Goal: Task Accomplishment & Management: Manage account settings

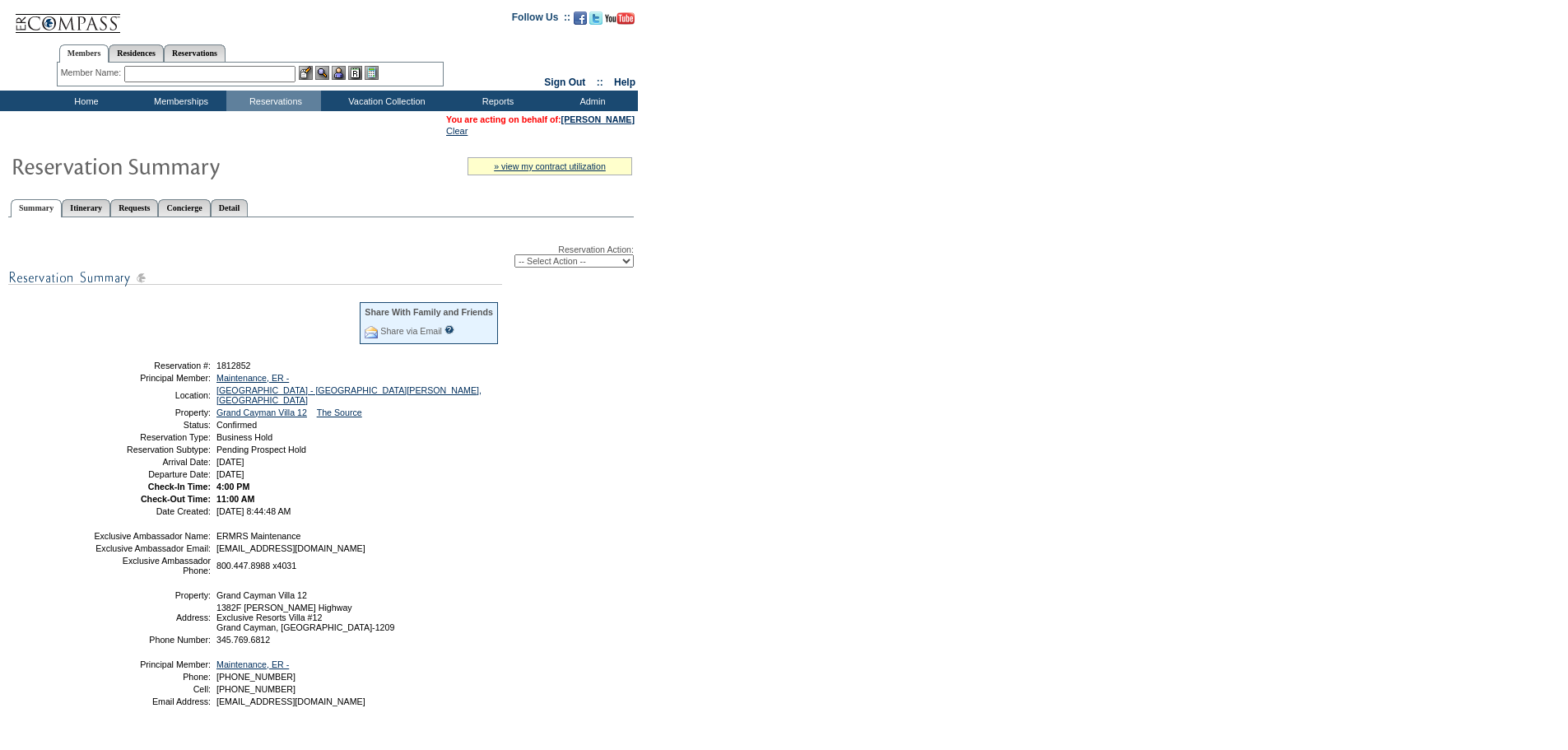
click at [593, 259] on select "-- Select Action -- Modify Reservation Dates Modify Reservation Cost Modify Occ…" at bounding box center [574, 261] width 119 height 13
select select "CancelRes"
click at [515, 257] on select "-- Select Action -- Modify Reservation Dates Modify Reservation Cost Modify Occ…" at bounding box center [574, 261] width 119 height 13
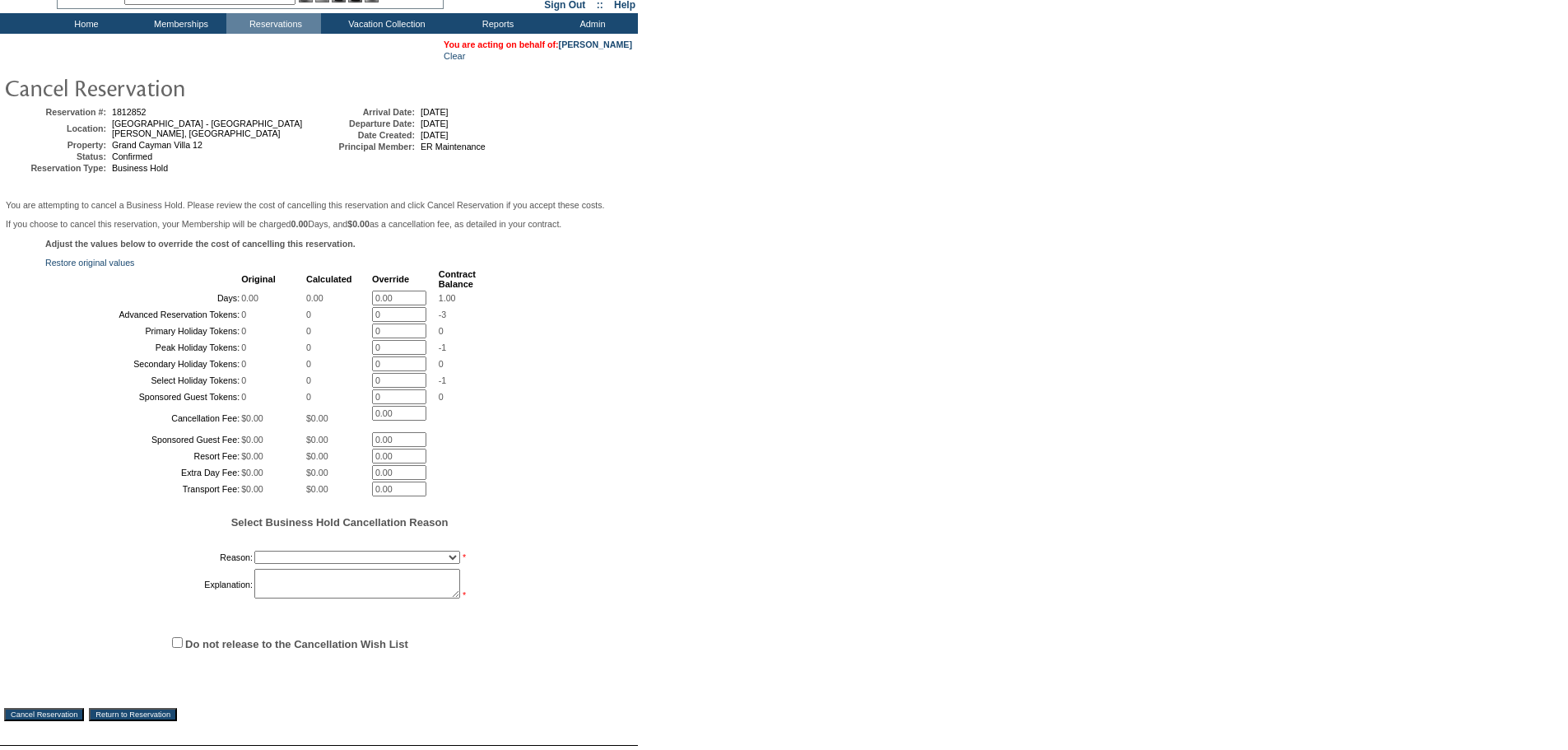
scroll to position [351, 0]
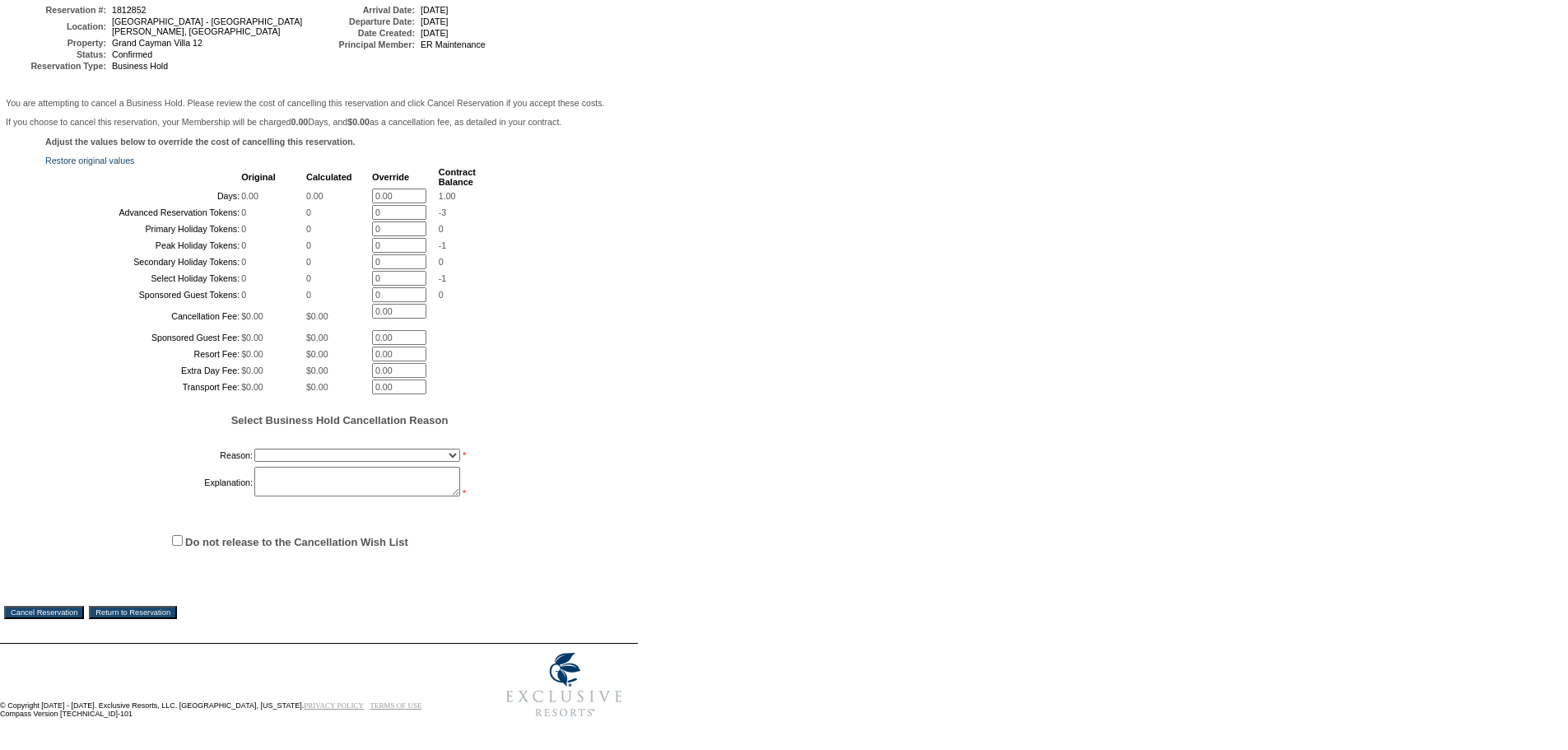
click at [426, 450] on select "Onboarding Pacification Prospect Closed Released to Members" at bounding box center [357, 455] width 206 height 13
select select "1055"
click at [254, 449] on select "Onboarding Pacification Prospect Closed Released to Members" at bounding box center [357, 455] width 206 height 13
click at [352, 476] on textarea at bounding box center [357, 482] width 206 height 30
type textarea "prestine"
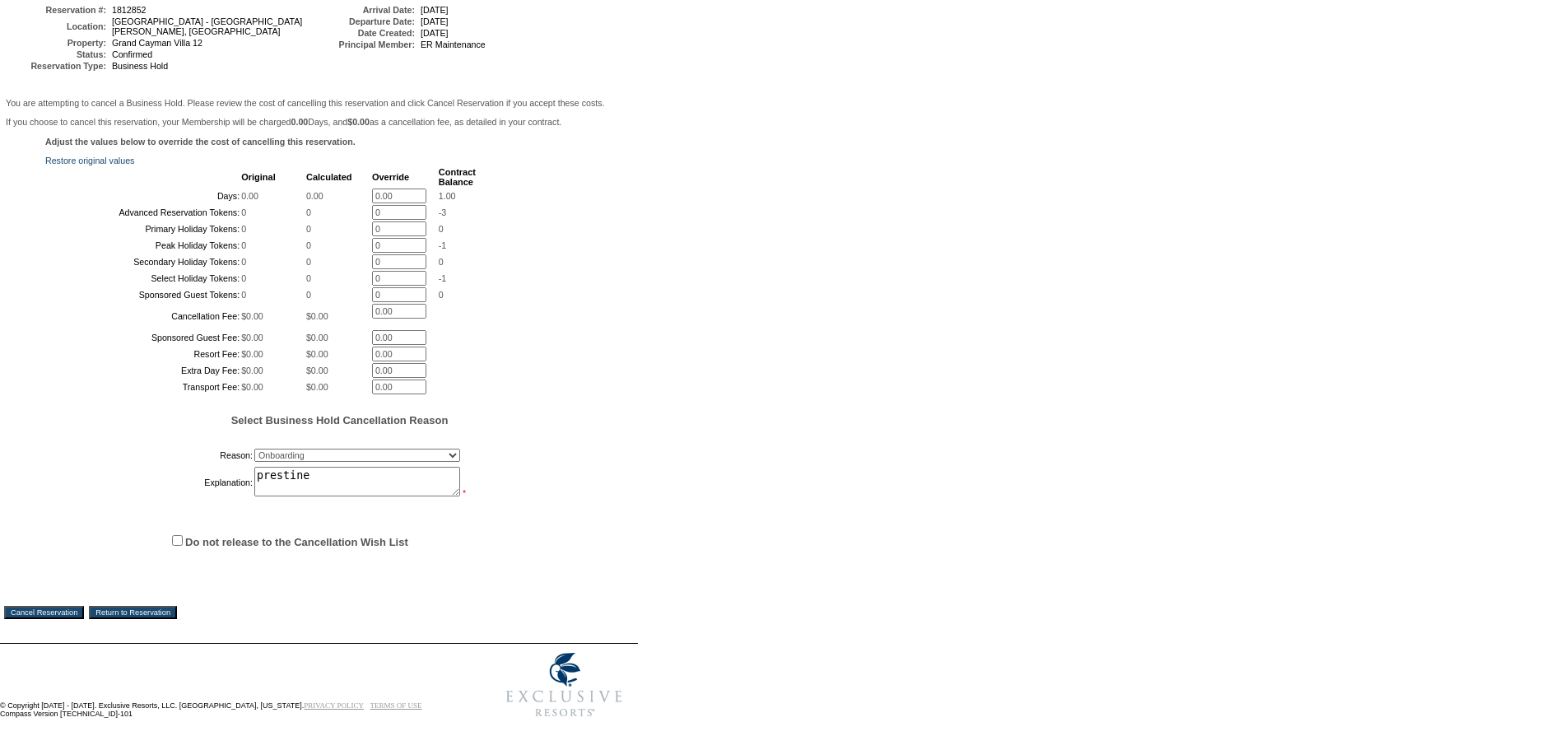
click at [179, 537] on input "Do not release to the Cancellation Wish List" at bounding box center [177, 541] width 11 height 11
checkbox input "true"
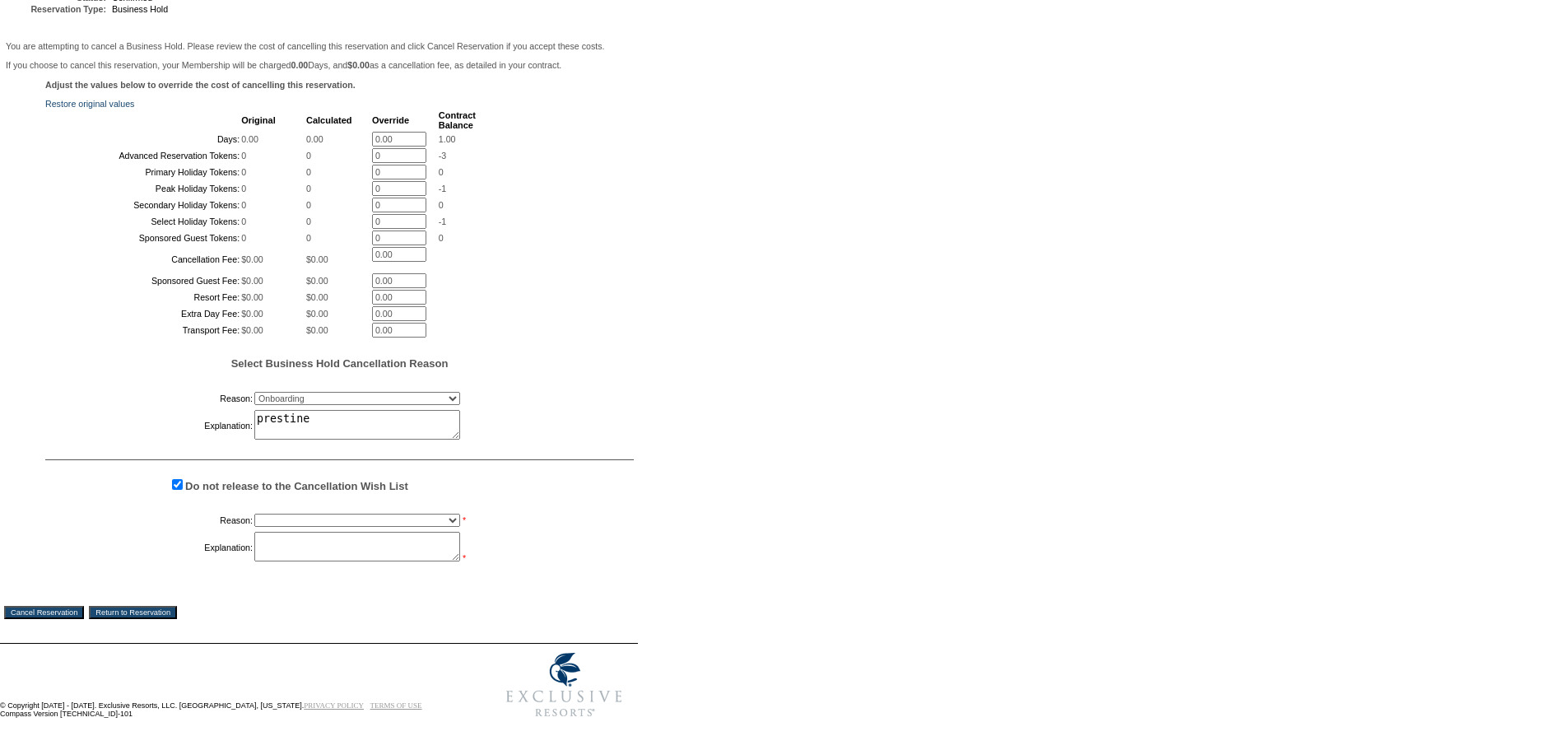
click at [275, 527] on select "Creating Continuous Stay Days Booked After Cancellation Experiential / Hotel / …" at bounding box center [357, 521] width 206 height 13
select select "1033"
click at [254, 527] on select "Creating Continuous Stay Days Booked After Cancellation Experiential / Hotel / …" at bounding box center [357, 521] width 206 height 13
click at [277, 562] on textarea at bounding box center [357, 547] width 206 height 30
type textarea "tw"
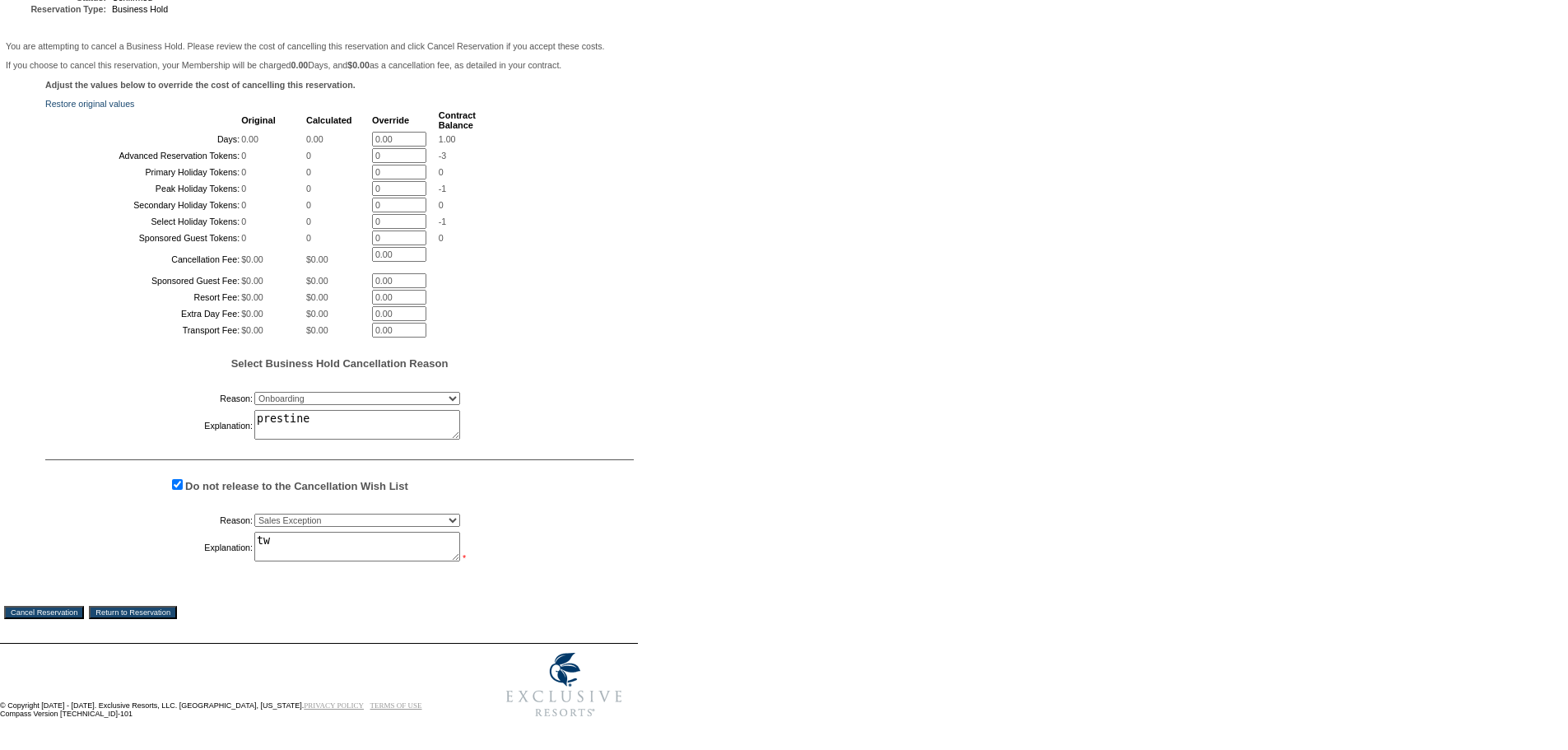
click at [44, 619] on input "Cancel Reservation" at bounding box center [44, 613] width 80 height 13
